Goal: Task Accomplishment & Management: Manage account settings

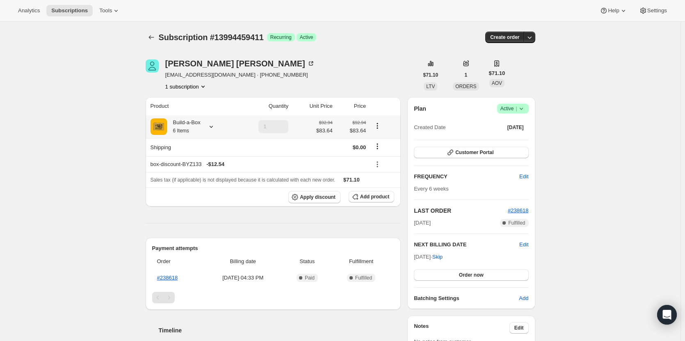
click at [210, 124] on icon at bounding box center [211, 127] width 8 height 8
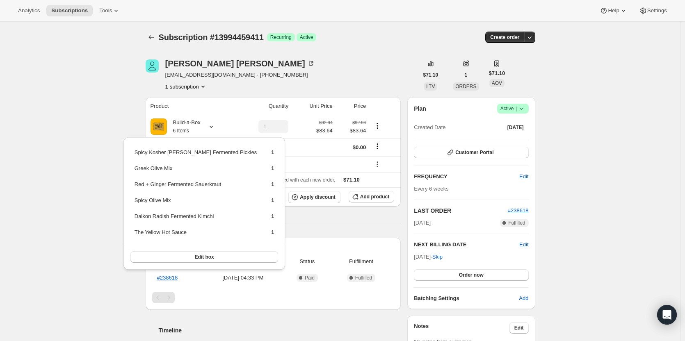
click at [103, 109] on div "Subscription #13994459411. This page is ready Subscription #13994459411 Success…" at bounding box center [340, 278] width 681 height 512
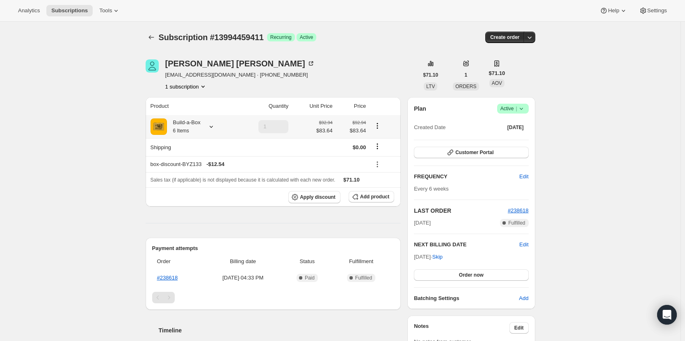
click at [211, 126] on icon at bounding box center [211, 127] width 8 height 8
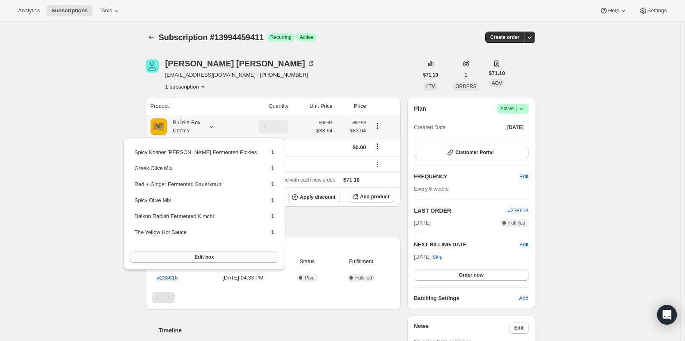
click at [200, 256] on button "Edit box" at bounding box center [204, 257] width 148 height 11
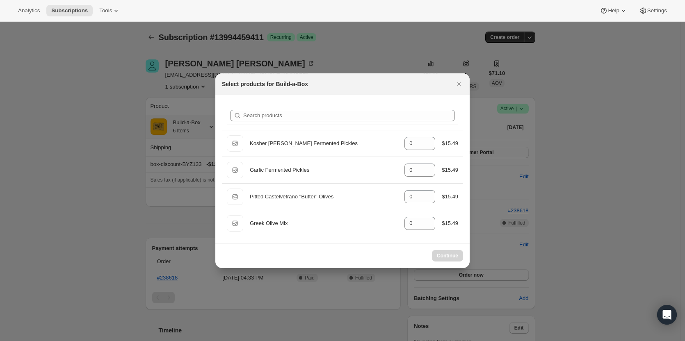
type input "1"
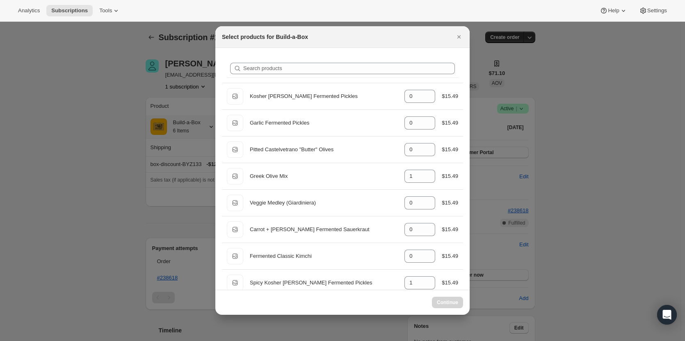
select select "gid://shopify/ProductVariant/49973439234323"
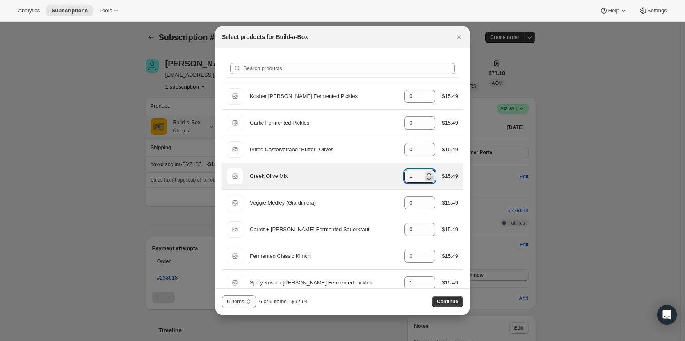
click at [426, 178] on icon ":ref:" at bounding box center [429, 179] width 8 height 8
type input "0"
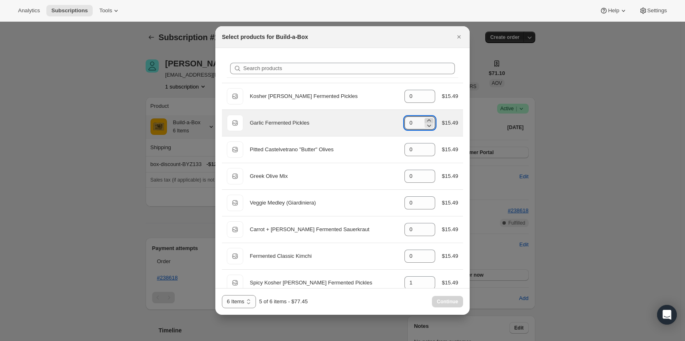
click at [428, 121] on icon ":ref:" at bounding box center [429, 121] width 8 height 8
type input "2"
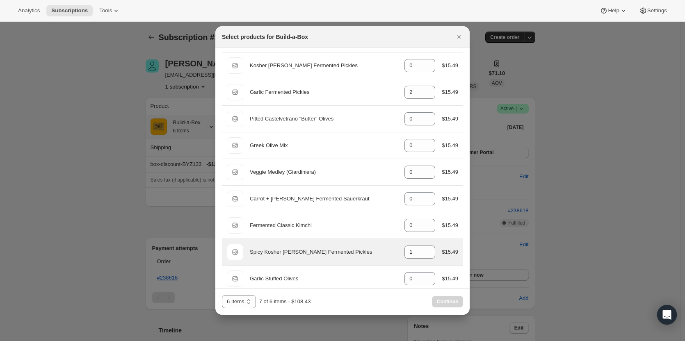
scroll to position [41, 0]
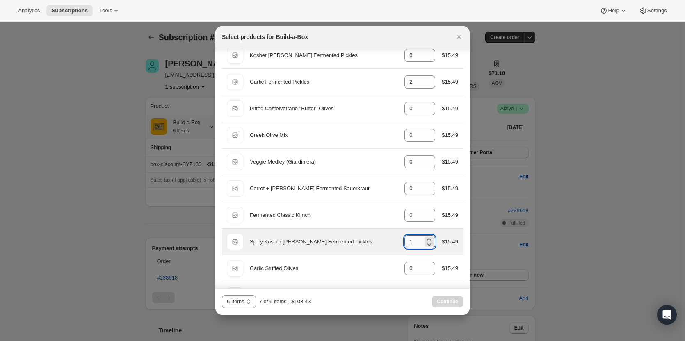
drag, startPoint x: 424, startPoint y: 245, endPoint x: 416, endPoint y: 245, distance: 8.2
click at [425, 245] on icon ":ref:" at bounding box center [429, 244] width 8 height 8
type input "0"
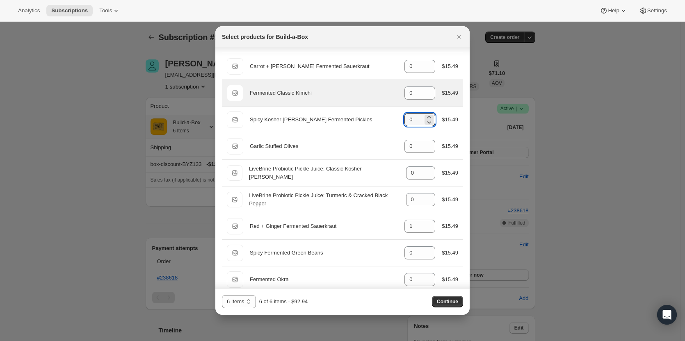
scroll to position [164, 0]
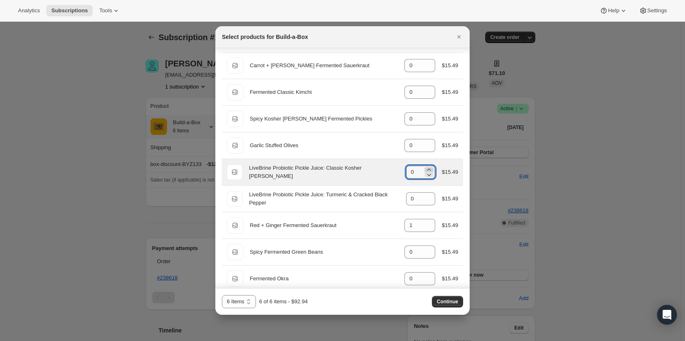
click at [425, 170] on icon ":ref:" at bounding box center [429, 170] width 8 height 8
type input "1"
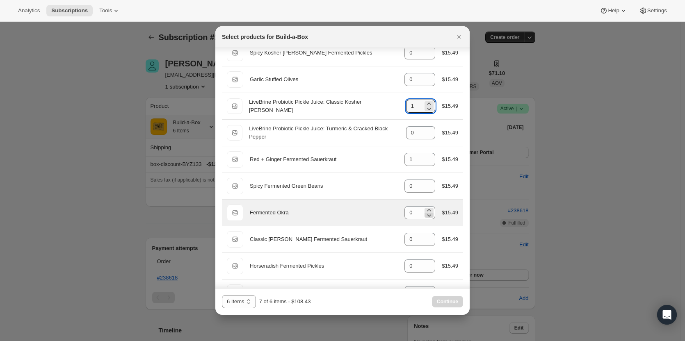
scroll to position [246, 0]
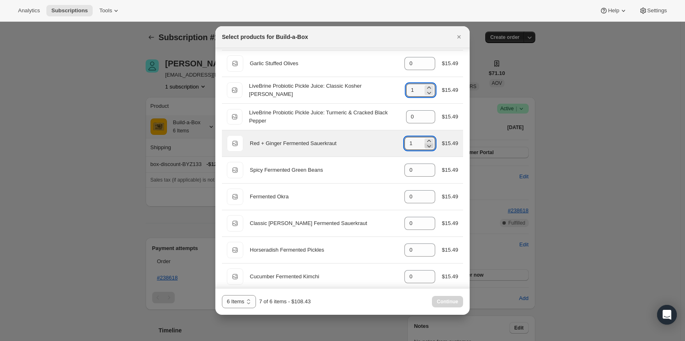
click at [428, 149] on icon ":ref:" at bounding box center [429, 146] width 8 height 8
type input "0"
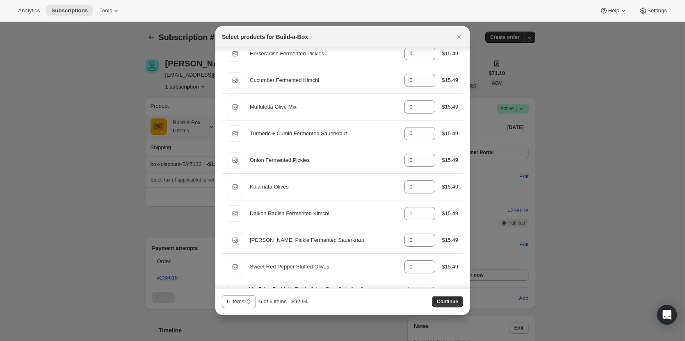
scroll to position [492, 0]
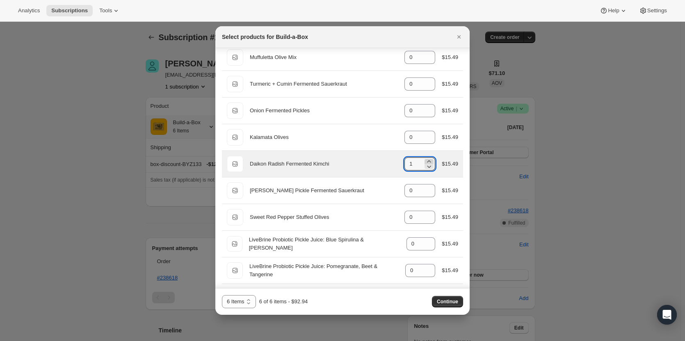
click at [428, 161] on icon ":ref:" at bounding box center [429, 162] width 8 height 8
type input "2"
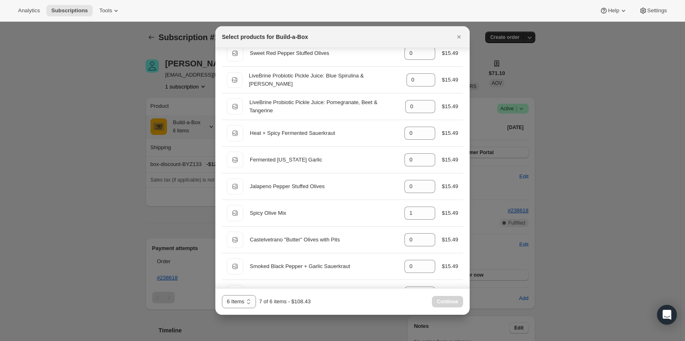
scroll to position [698, 0]
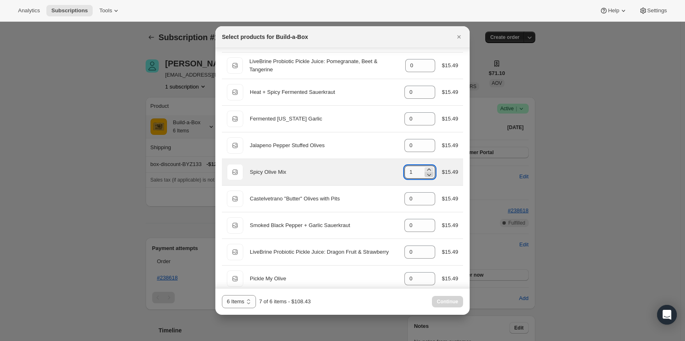
click at [427, 175] on icon ":ref:" at bounding box center [429, 175] width 8 height 8
type input "0"
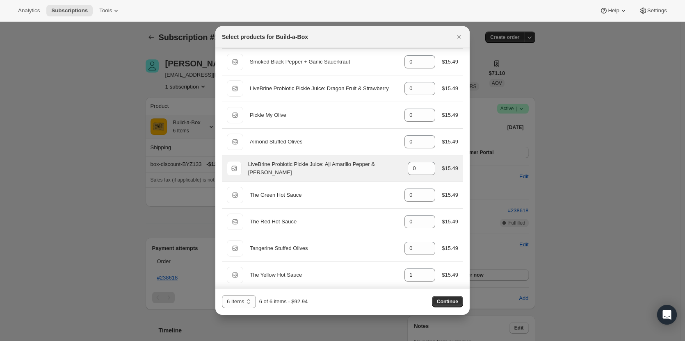
scroll to position [868, 0]
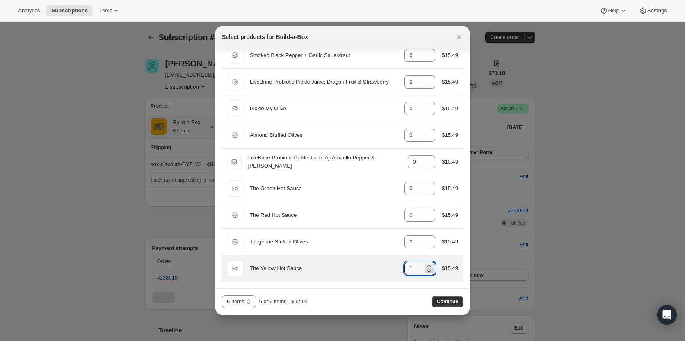
click at [427, 270] on icon ":ref:" at bounding box center [429, 271] width 8 height 8
type input "0"
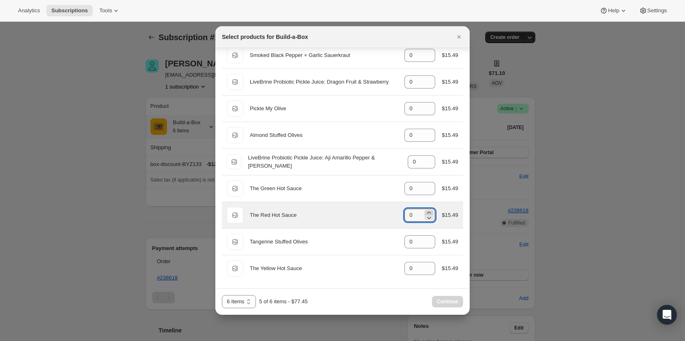
click at [428, 213] on icon ":ref:" at bounding box center [430, 213] width 4 height 2
type input "1"
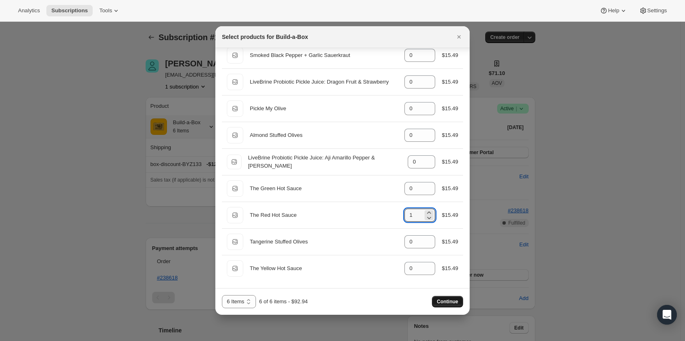
click at [444, 302] on span "Continue" at bounding box center [447, 302] width 21 height 7
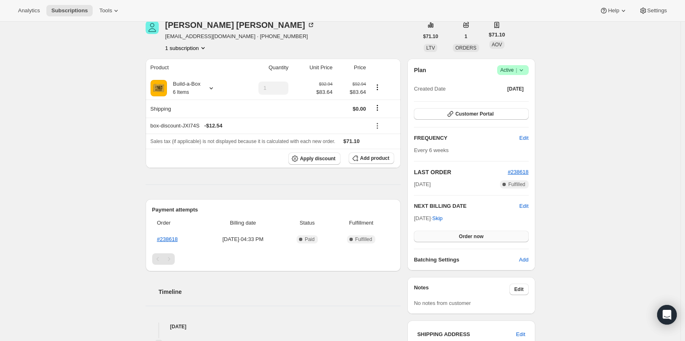
scroll to position [82, 0]
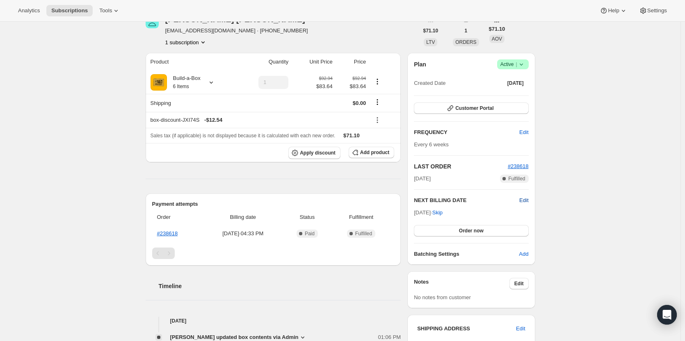
click at [528, 200] on span "Edit" at bounding box center [523, 201] width 9 height 8
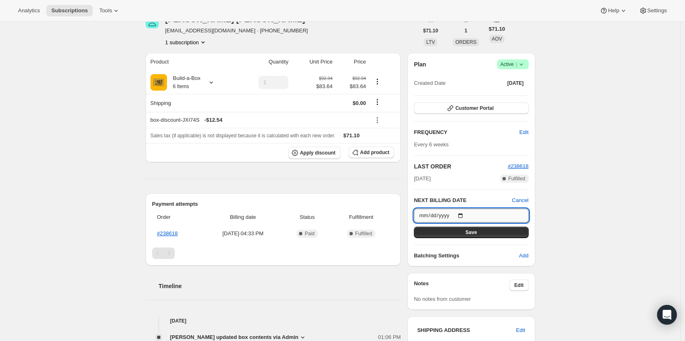
click at [462, 213] on input "[DATE]" at bounding box center [471, 216] width 114 height 14
type input "[DATE]"
click at [488, 233] on button "Save" at bounding box center [471, 232] width 114 height 11
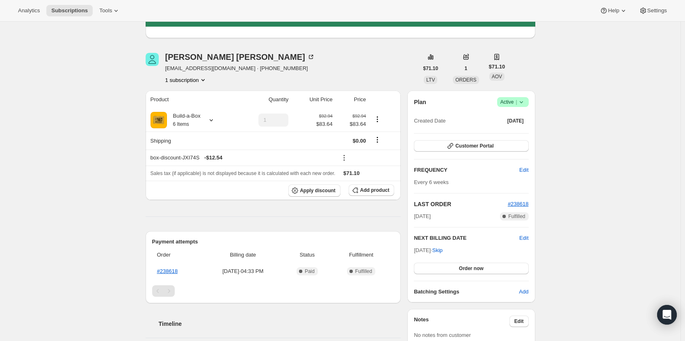
scroll to position [41, 0]
